Goal: Obtain resource: Download file/media

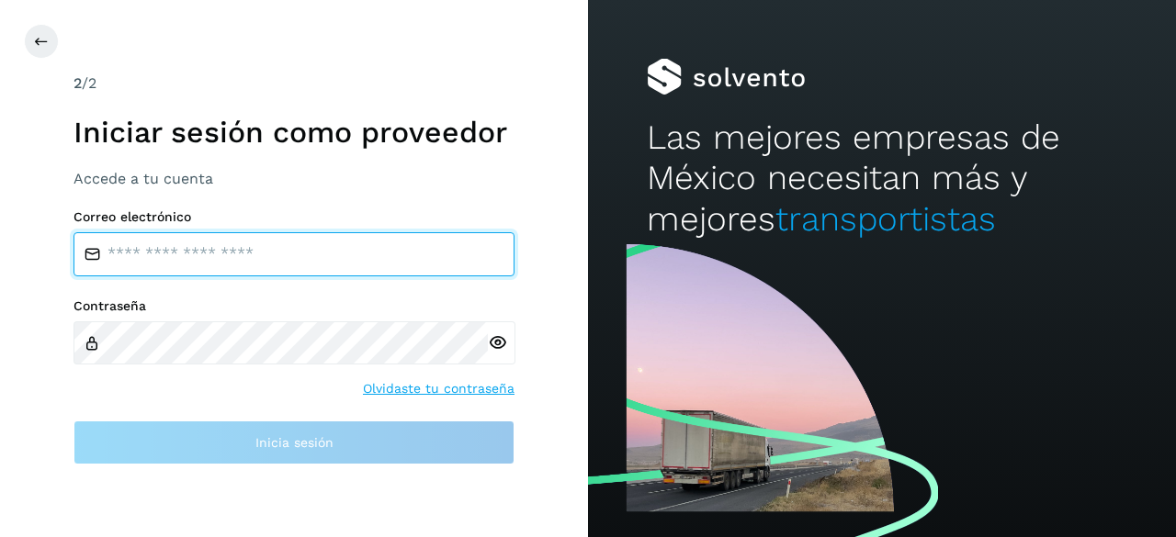
type input "**********"
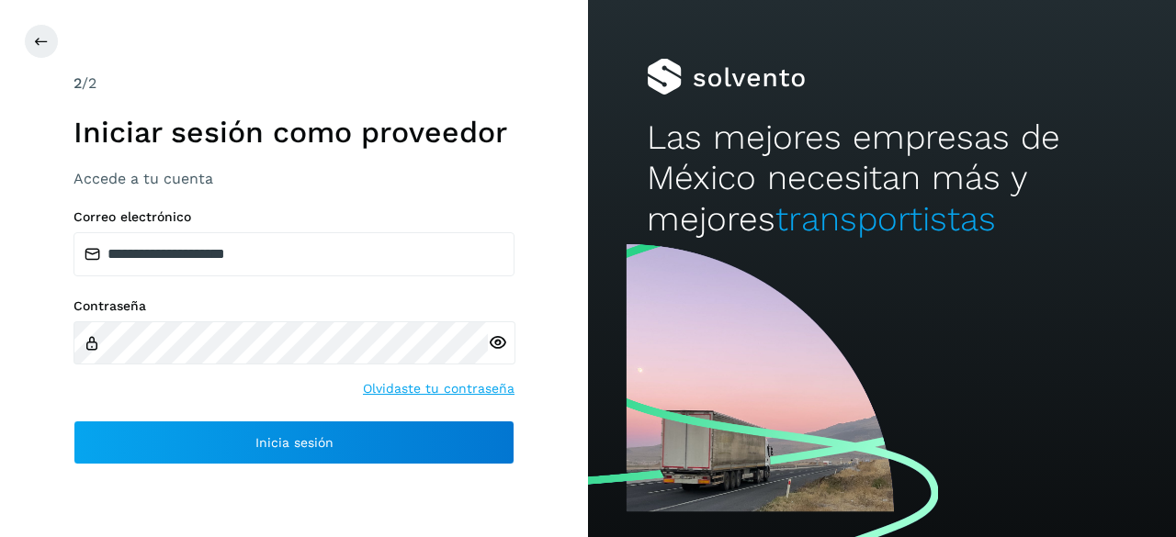
click at [274, 411] on div "**********" at bounding box center [293, 336] width 441 height 255
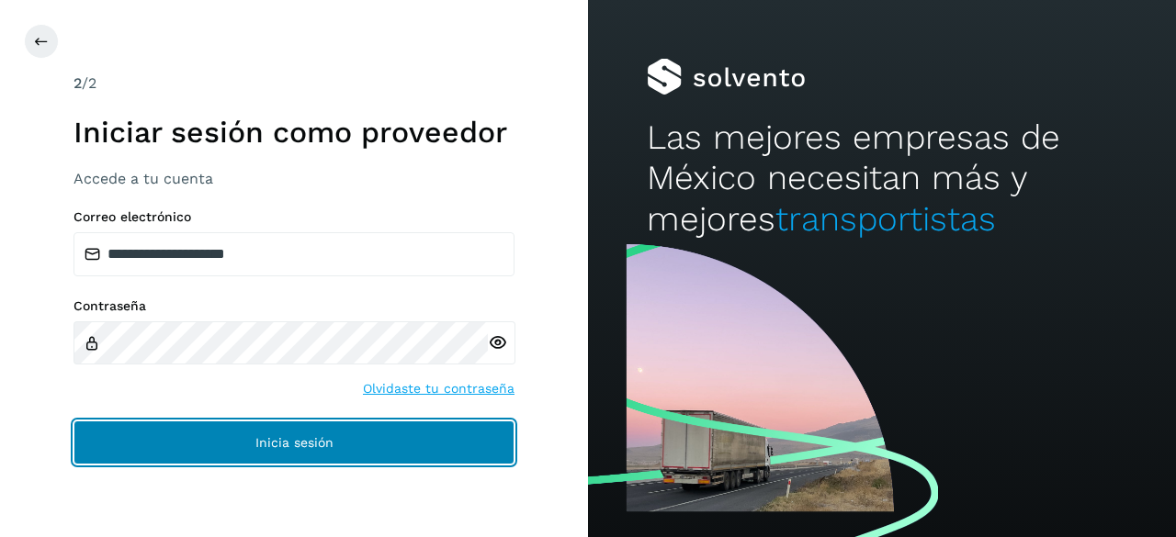
click at [284, 449] on span "Inicia sesión" at bounding box center [294, 442] width 78 height 13
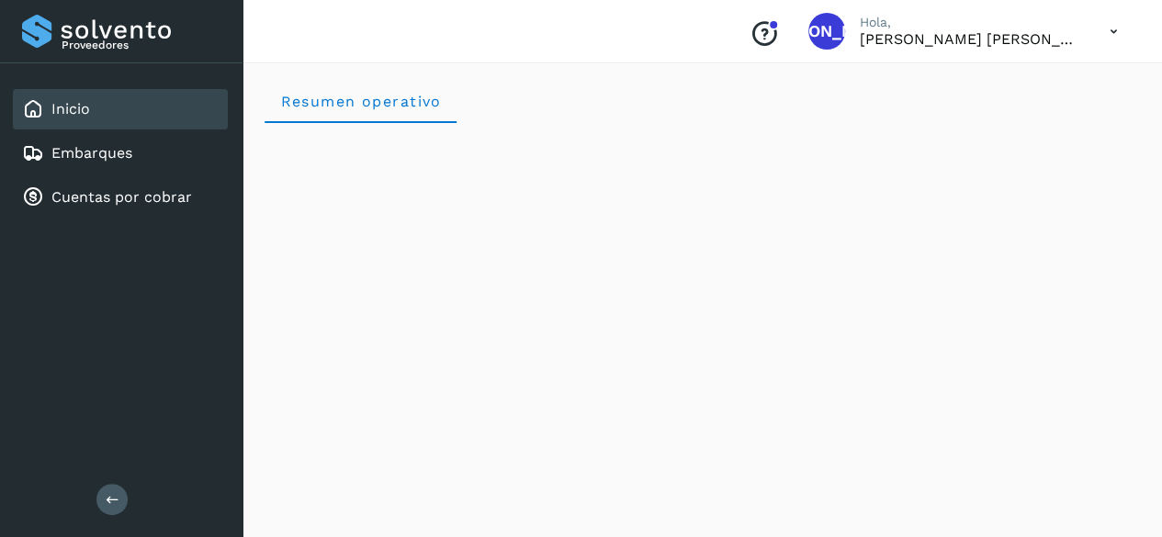
click at [1119, 33] on icon at bounding box center [1114, 32] width 38 height 38
click at [790, 62] on div at bounding box center [581, 268] width 1162 height 537
click at [779, 27] on div at bounding box center [773, 24] width 11 height 11
click at [97, 152] on link "Embarques" at bounding box center [91, 152] width 81 height 17
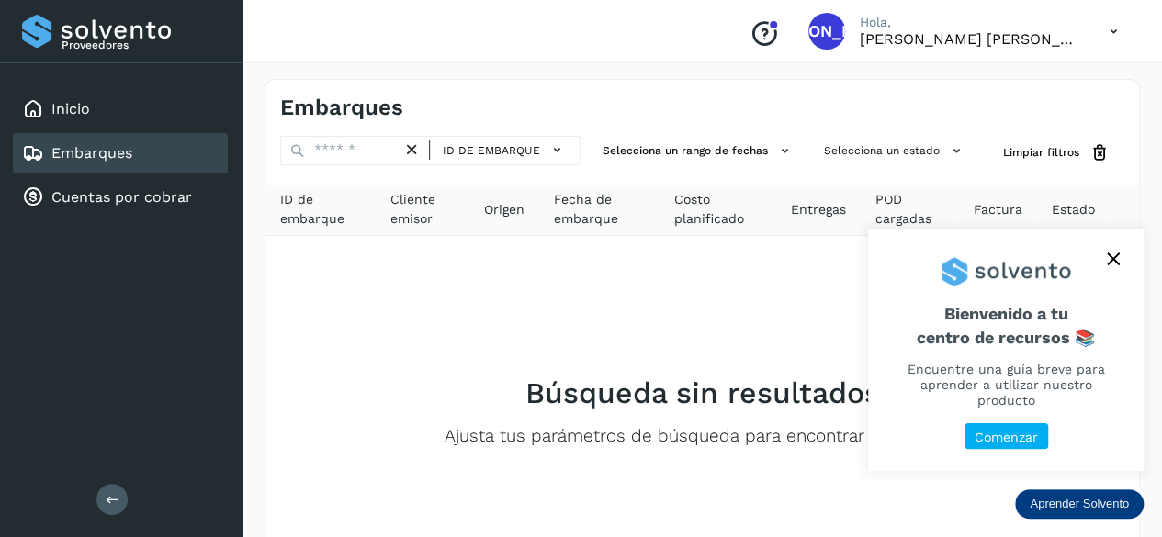
click at [1040, 431] on button "Comenzar" at bounding box center [1006, 436] width 84 height 27
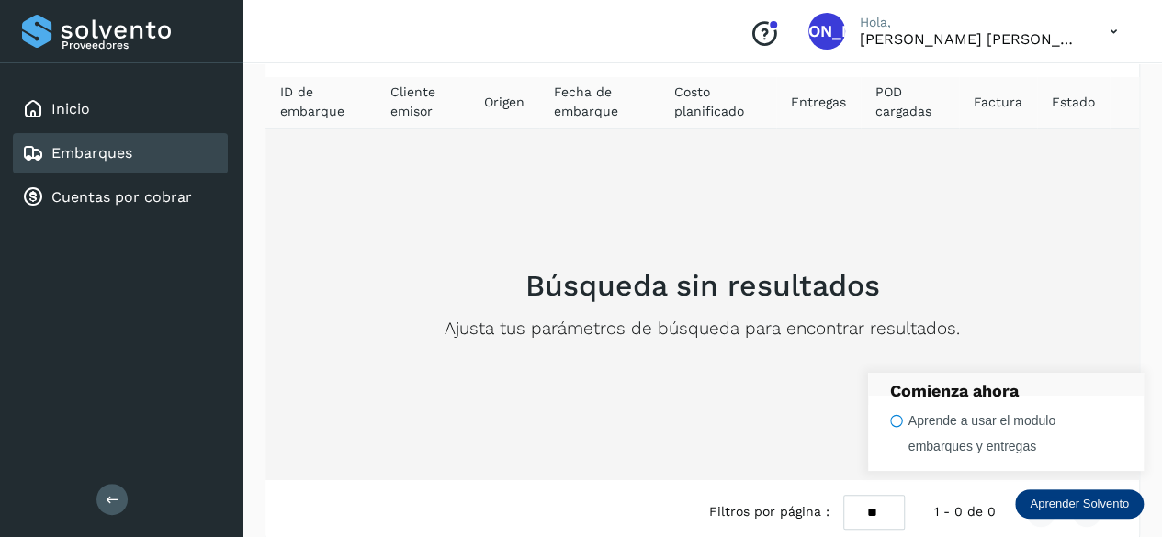
scroll to position [137, 0]
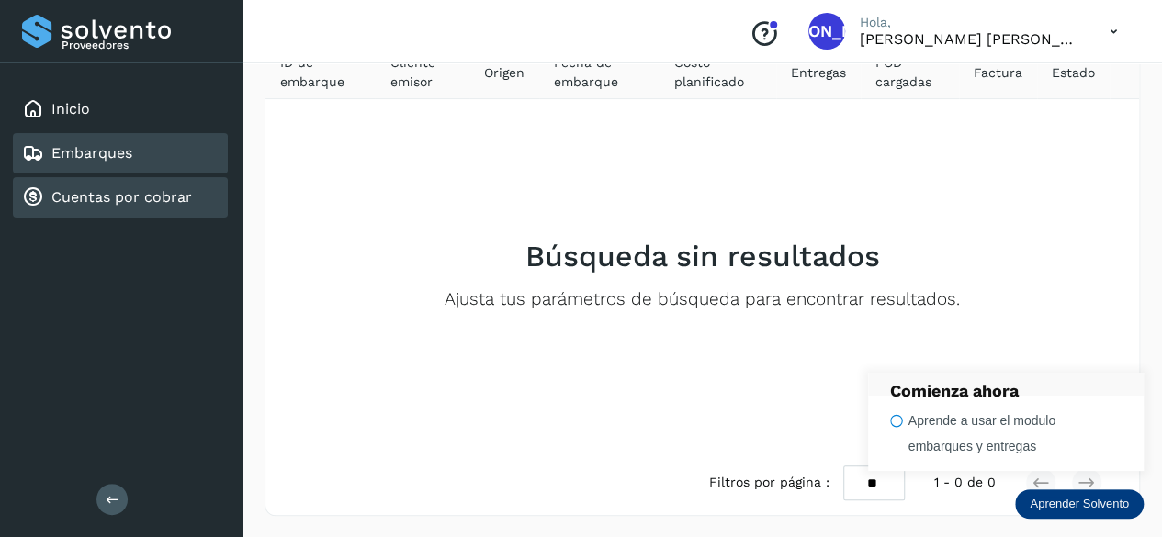
click at [186, 207] on div "Cuentas por cobrar" at bounding box center [107, 197] width 170 height 22
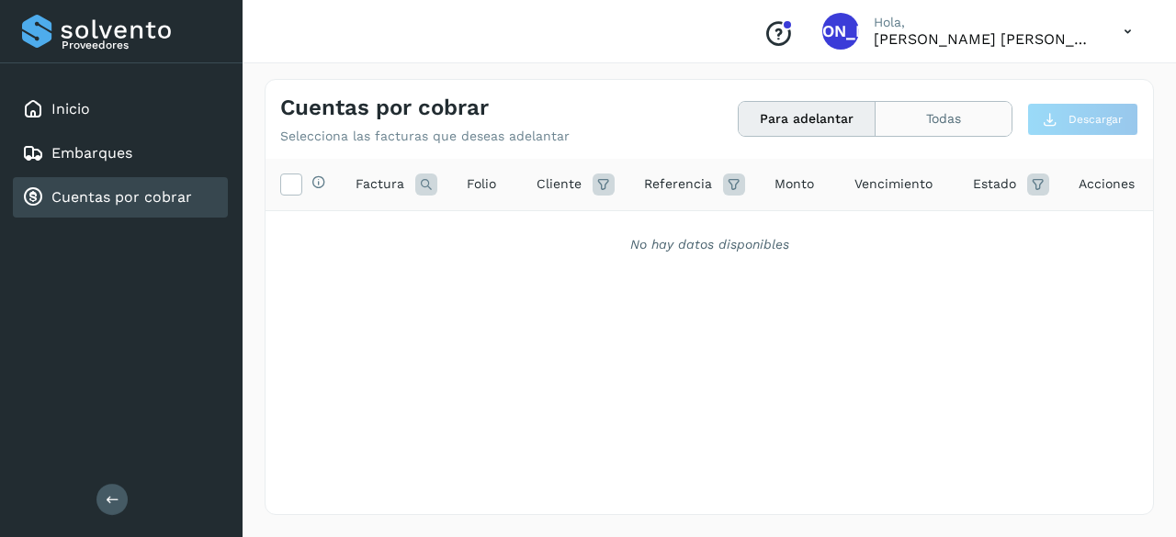
click at [924, 135] on button "Todas" at bounding box center [943, 119] width 136 height 34
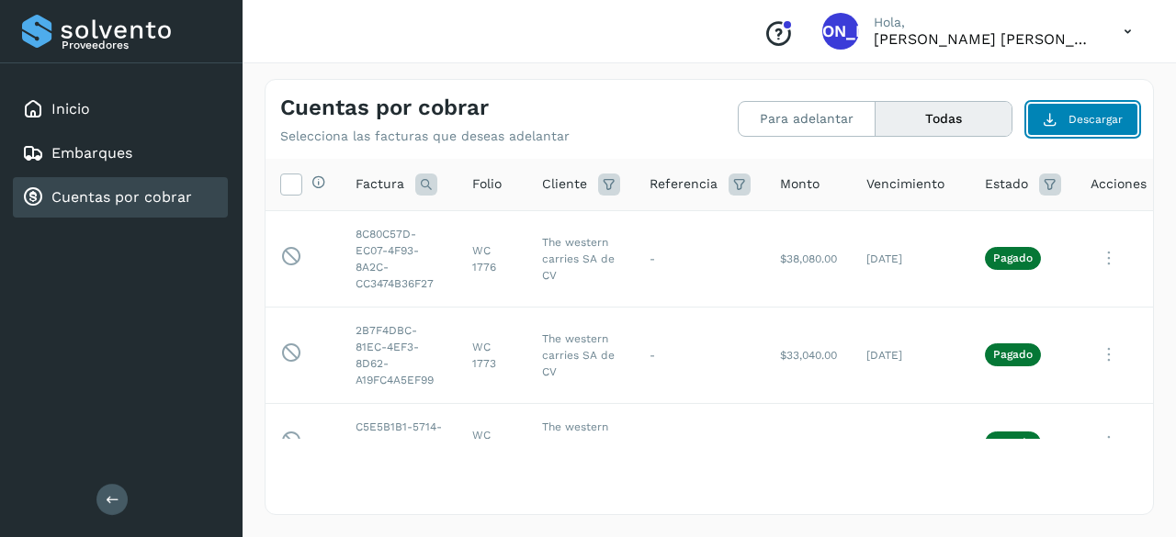
click at [1089, 117] on span "Descargar" at bounding box center [1095, 119] width 54 height 17
